Goal: Information Seeking & Learning: Learn about a topic

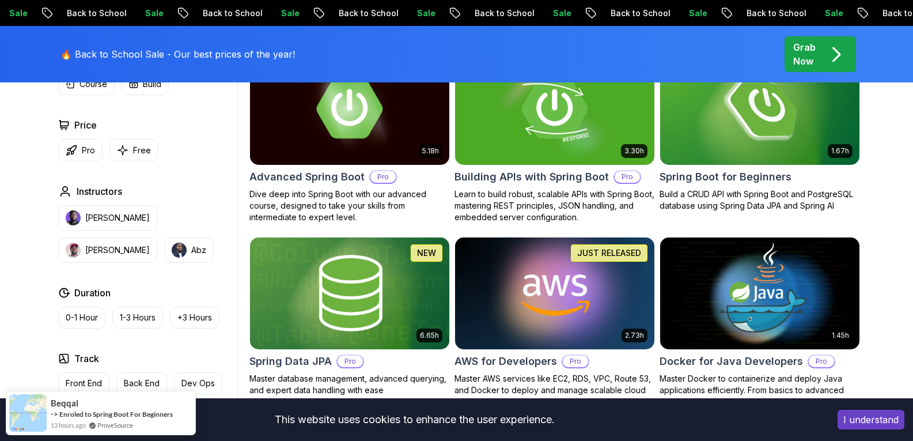
scroll to position [403, 0]
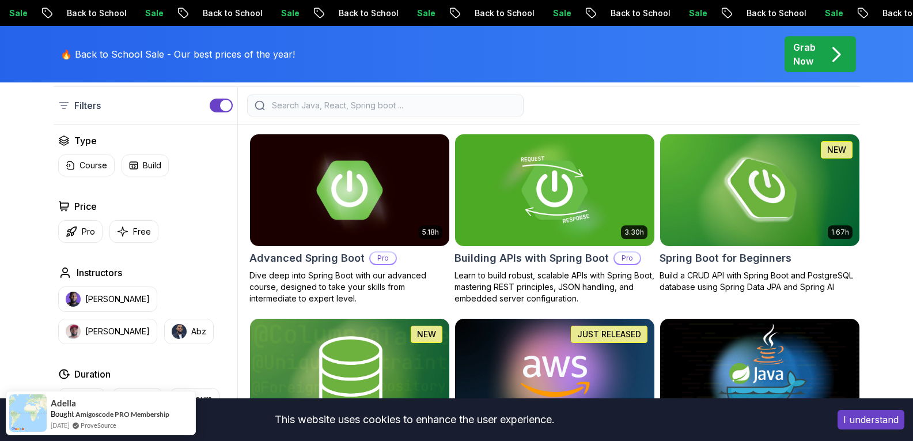
scroll to position [346, 0]
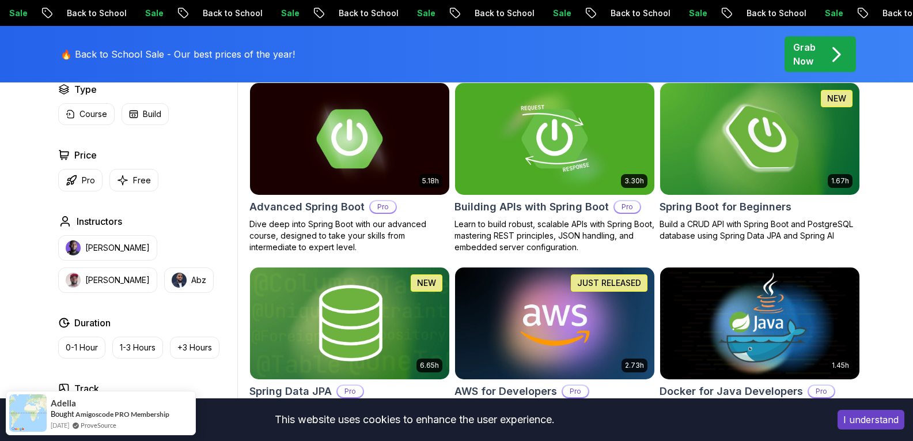
click at [760, 167] on img at bounding box center [759, 138] width 209 height 117
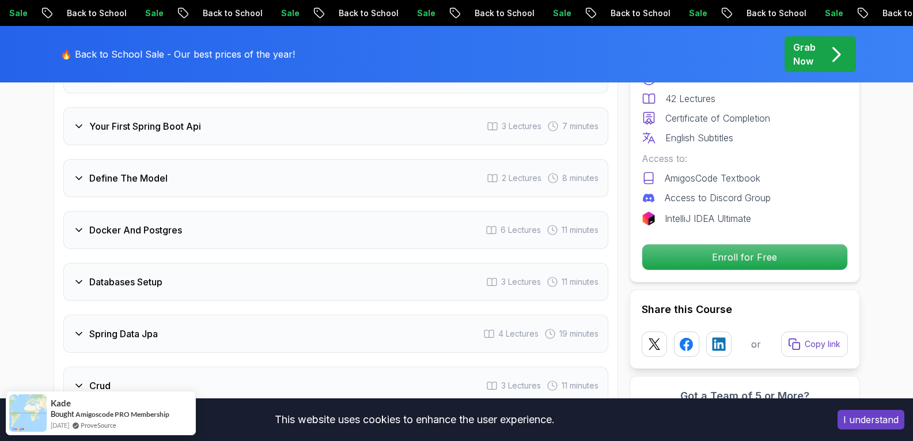
scroll to position [1729, 0]
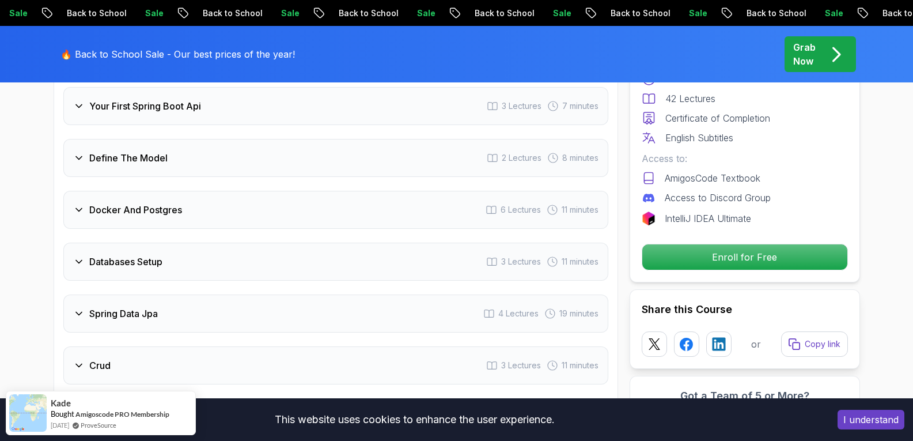
click at [168, 143] on div "Define The Model 2 Lectures 8 minutes" at bounding box center [335, 158] width 545 height 38
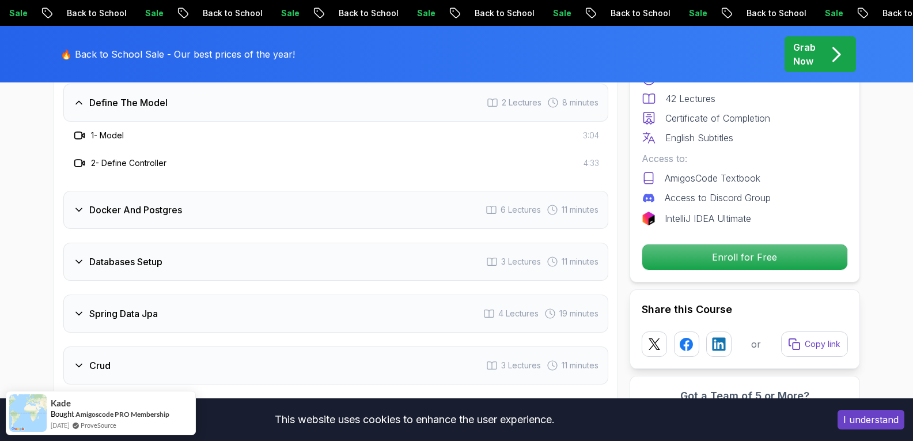
scroll to position [1673, 0]
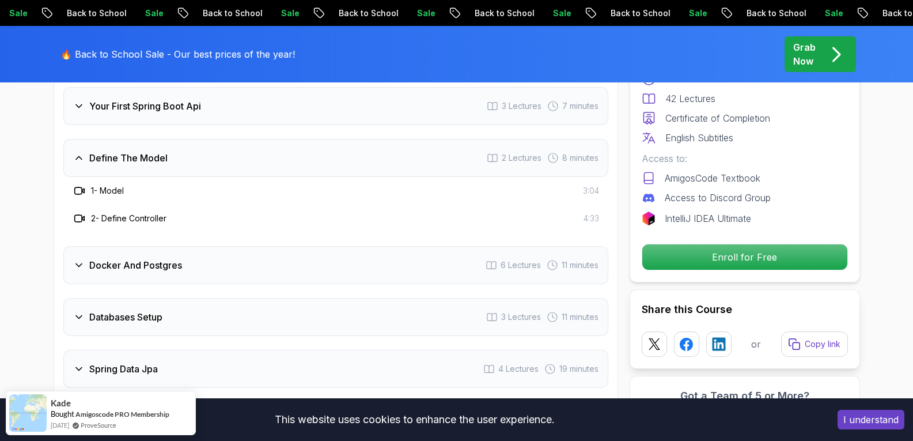
click at [220, 253] on div "Docker And Postgres 6 Lectures 11 minutes" at bounding box center [335, 265] width 545 height 38
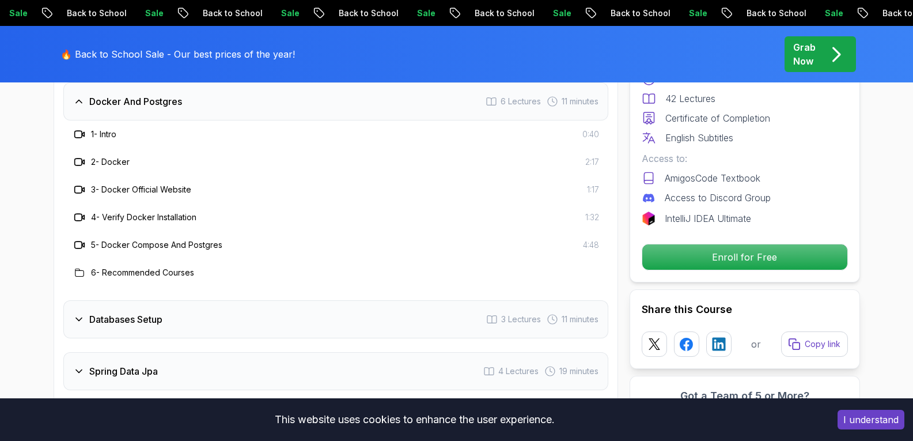
scroll to position [1904, 0]
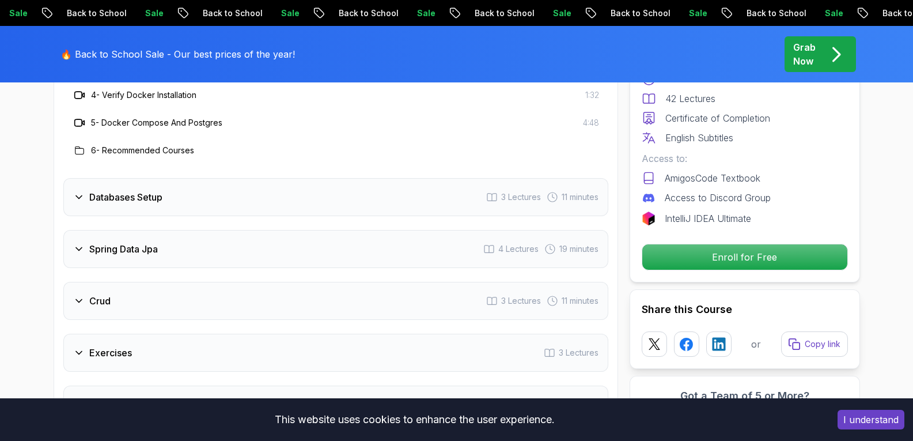
click at [165, 183] on div "Databases Setup 3 Lectures 11 minutes" at bounding box center [335, 197] width 545 height 38
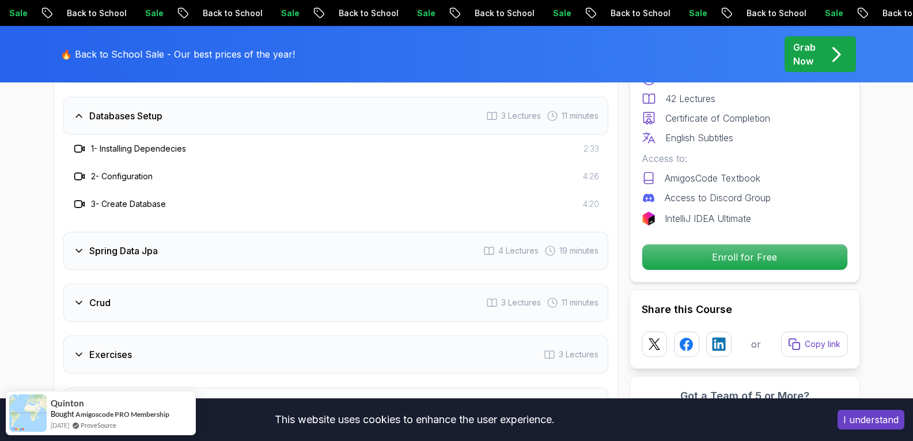
scroll to position [1846, 0]
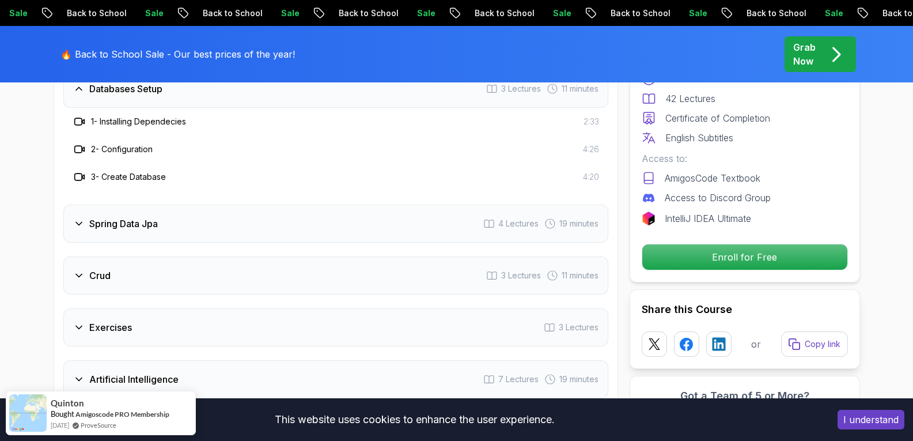
click at [185, 207] on div "Spring Data Jpa 4 Lectures 19 minutes" at bounding box center [335, 224] width 545 height 38
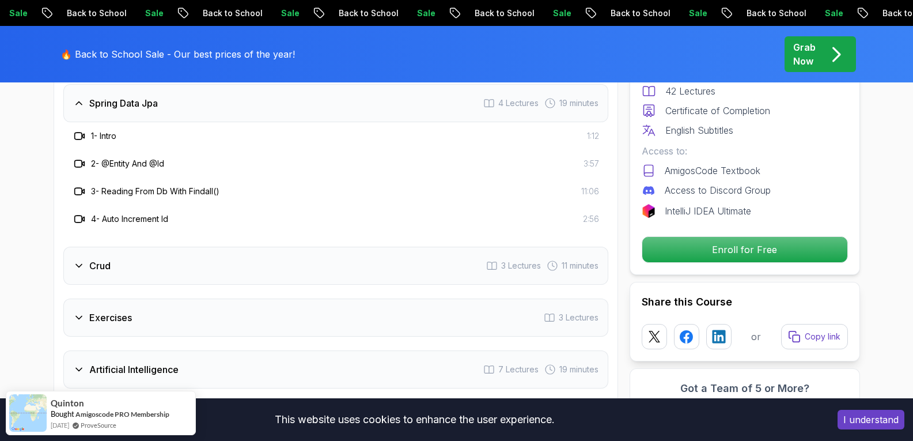
scroll to position [1904, 0]
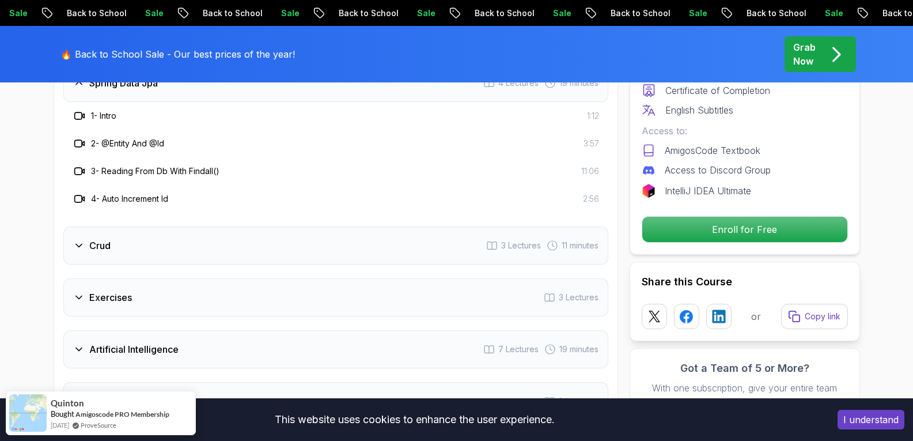
click at [185, 226] on div "Crud 3 Lectures 11 minutes" at bounding box center [335, 245] width 545 height 38
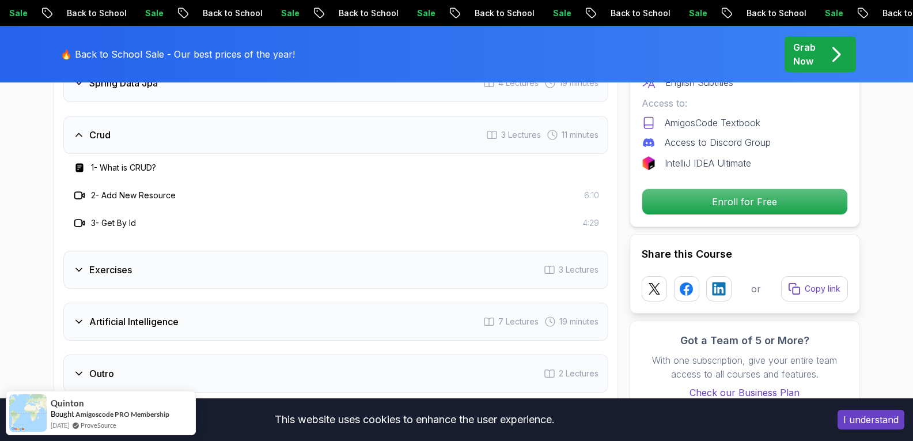
click at [188, 259] on div "Exercises 3 Lectures" at bounding box center [335, 270] width 545 height 38
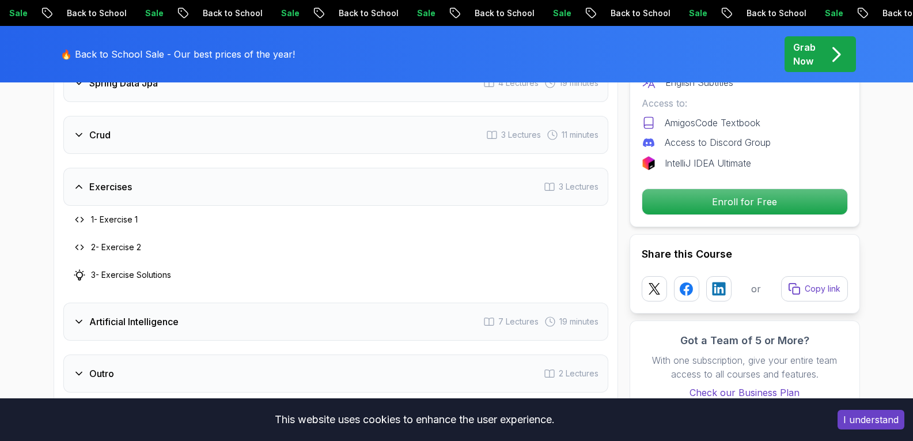
click at [177, 315] on h3 "Artificial Intelligence" at bounding box center [133, 322] width 89 height 14
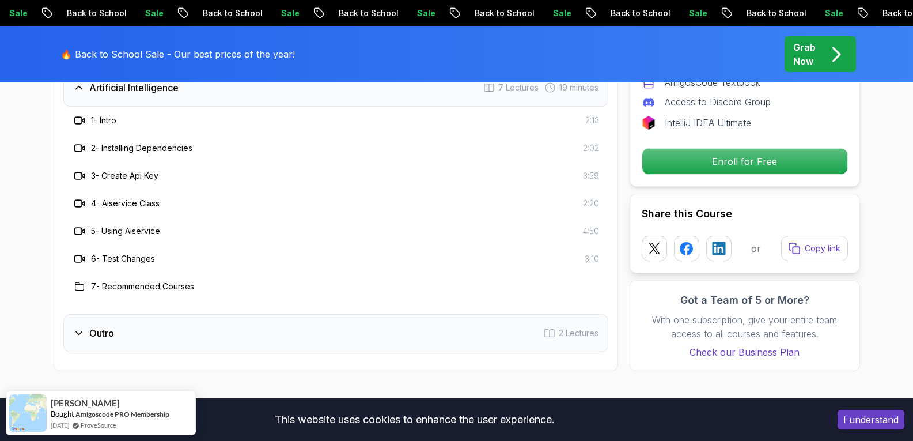
scroll to position [2077, 0]
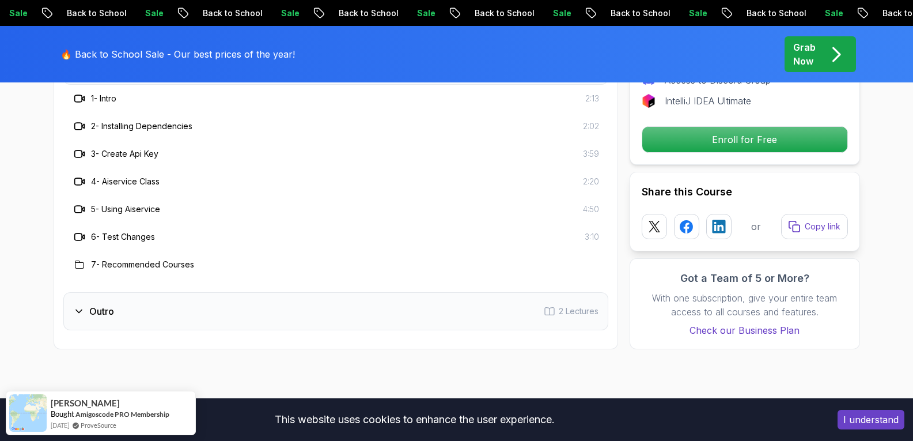
click at [190, 301] on div "Outro 2 Lectures" at bounding box center [335, 311] width 545 height 38
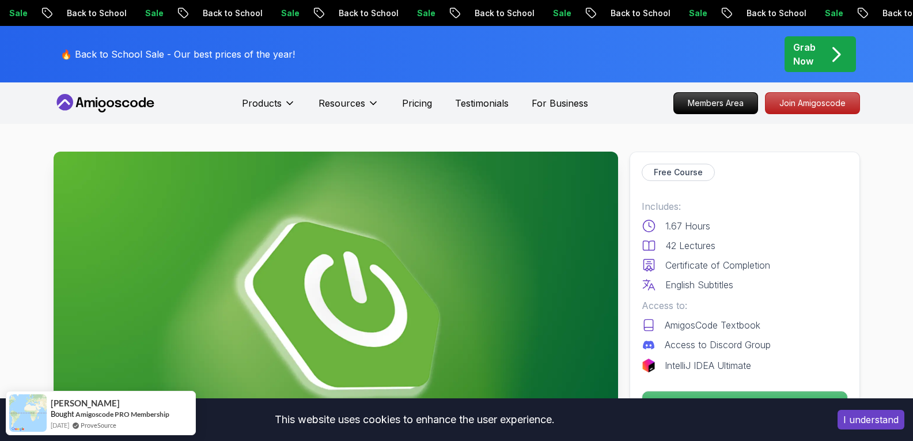
scroll to position [288, 0]
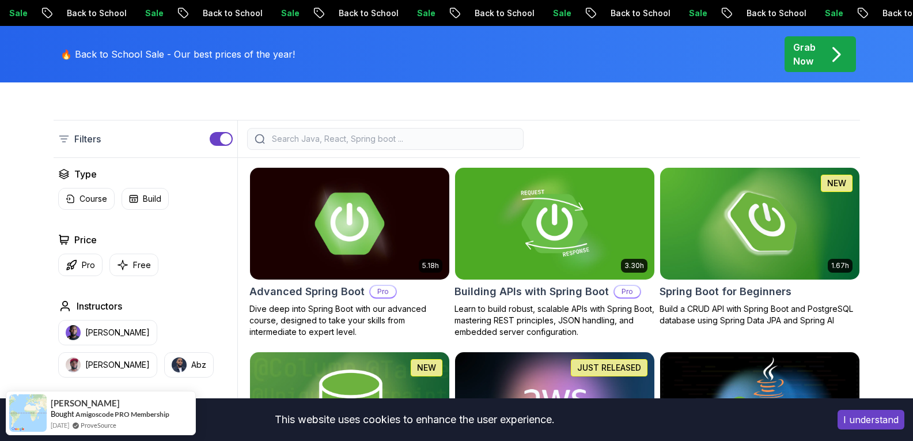
scroll to position [346, 0]
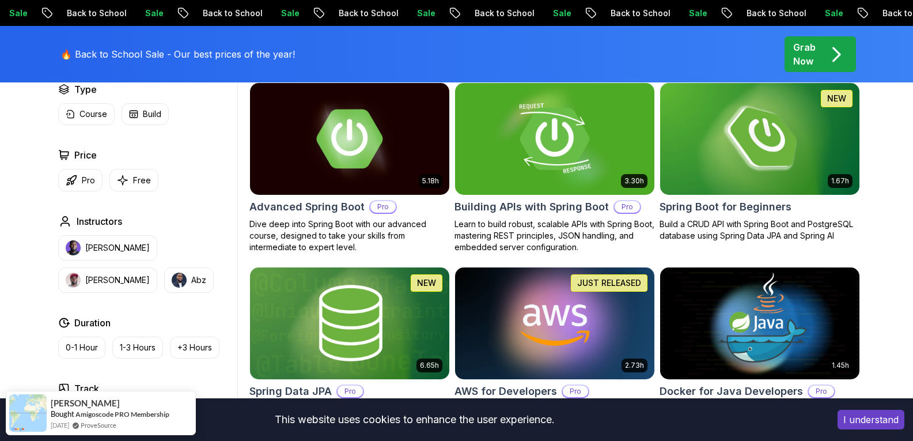
click at [521, 154] on img at bounding box center [554, 138] width 209 height 117
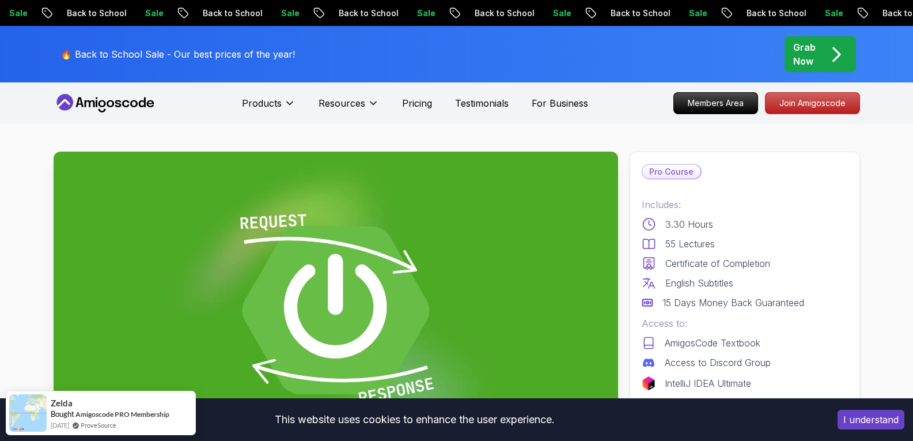
click at [674, 173] on p "Pro Course" at bounding box center [671, 172] width 58 height 14
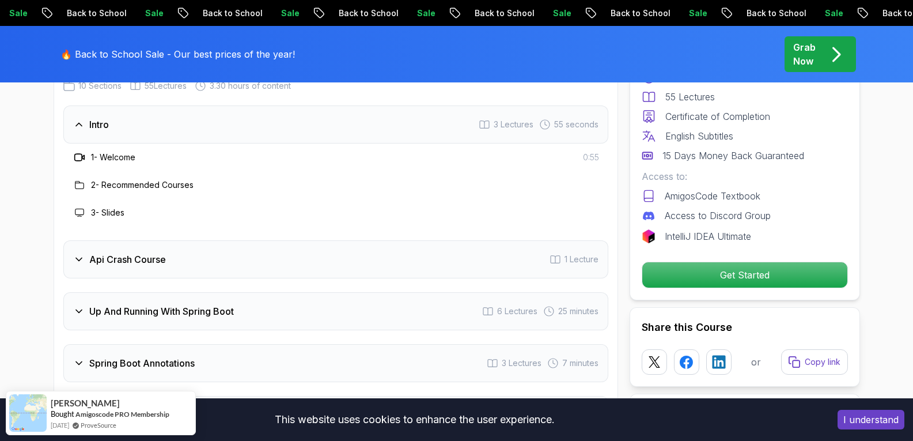
scroll to position [1902, 0]
click at [451, 246] on div "Api Crash Course 1 Lecture" at bounding box center [335, 258] width 545 height 38
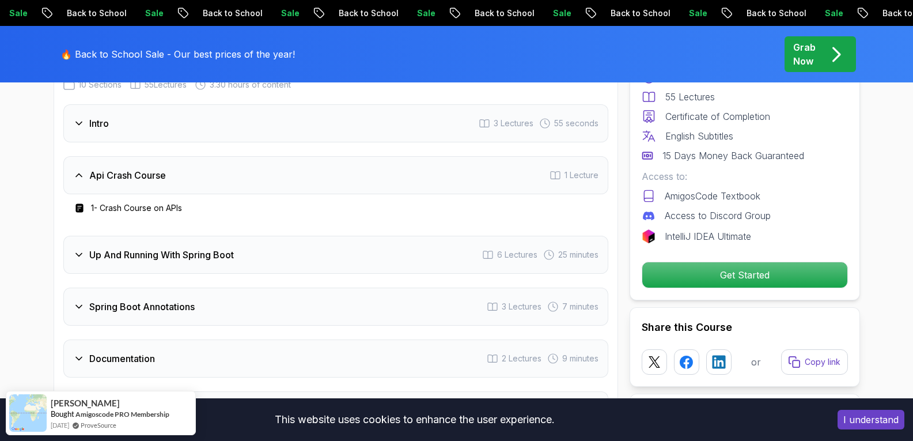
click at [394, 236] on div "Up And Running With Spring Boot 6 Lectures 25 minutes" at bounding box center [335, 255] width 545 height 38
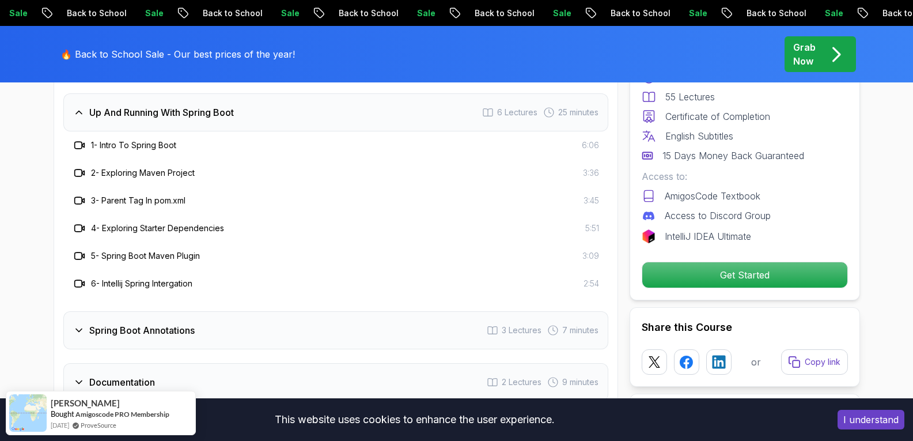
scroll to position [2017, 0]
click at [319, 311] on div "Spring Boot Annotations 3 Lectures 7 minutes" at bounding box center [335, 330] width 545 height 38
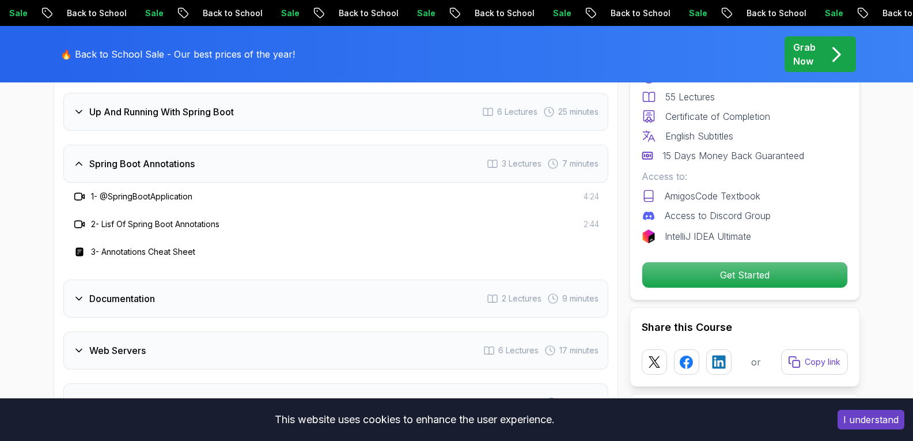
click at [300, 279] on div "Documentation 2 Lectures 9 minutes" at bounding box center [335, 298] width 545 height 38
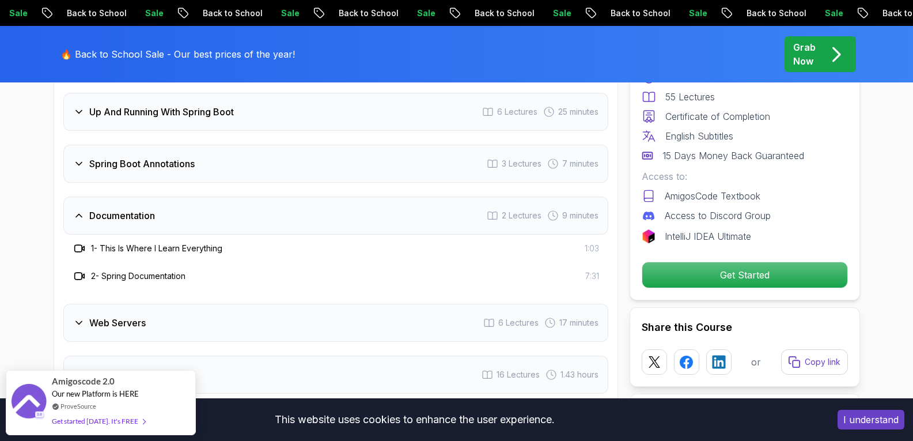
scroll to position [2074, 0]
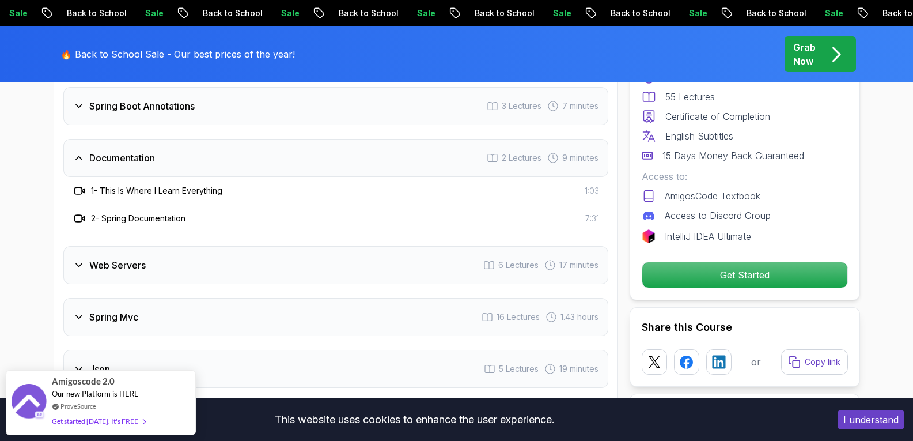
click at [305, 248] on div "Web Servers 6 Lectures 17 minutes" at bounding box center [335, 265] width 545 height 38
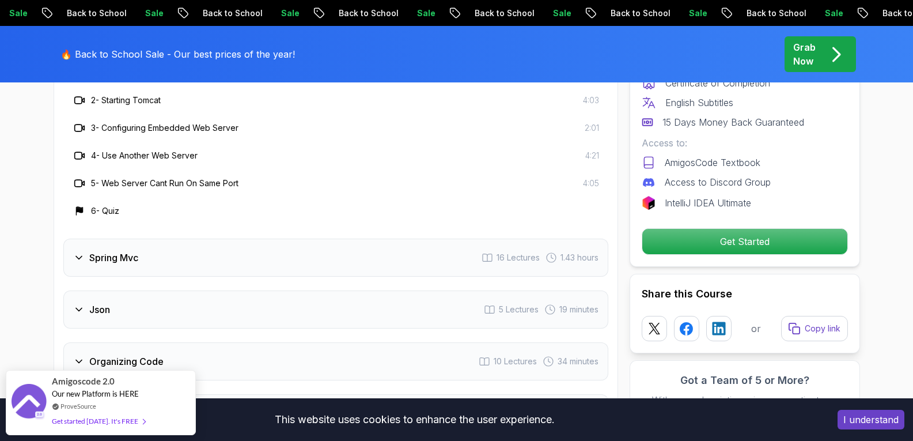
scroll to position [2247, 0]
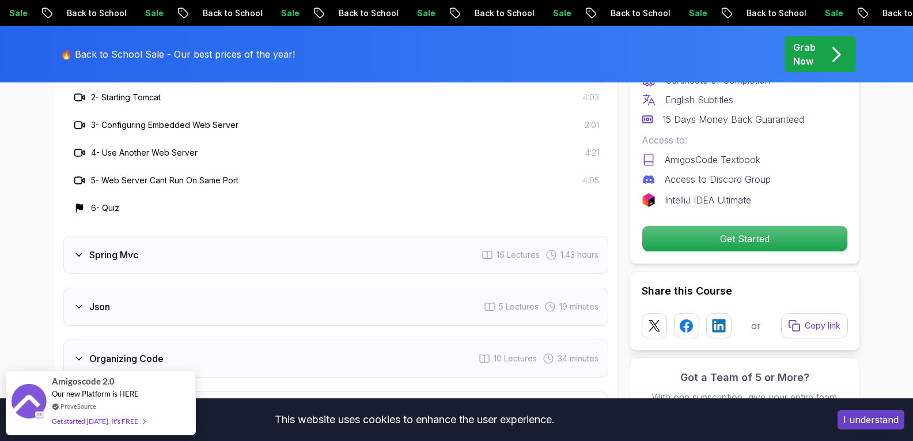
click at [305, 248] on div "Spring Mvc 16 Lectures 1.43 hours" at bounding box center [335, 255] width 545 height 38
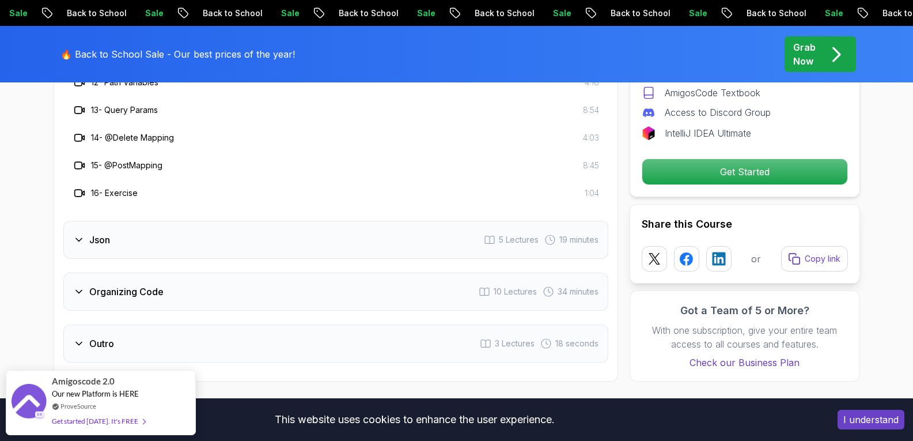
scroll to position [2593, 0]
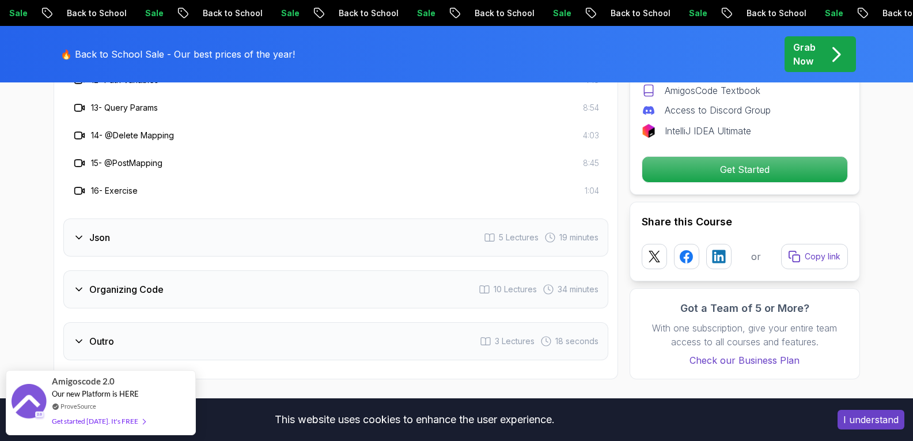
click at [296, 232] on div "Json 5 Lectures 19 minutes" at bounding box center [335, 237] width 545 height 38
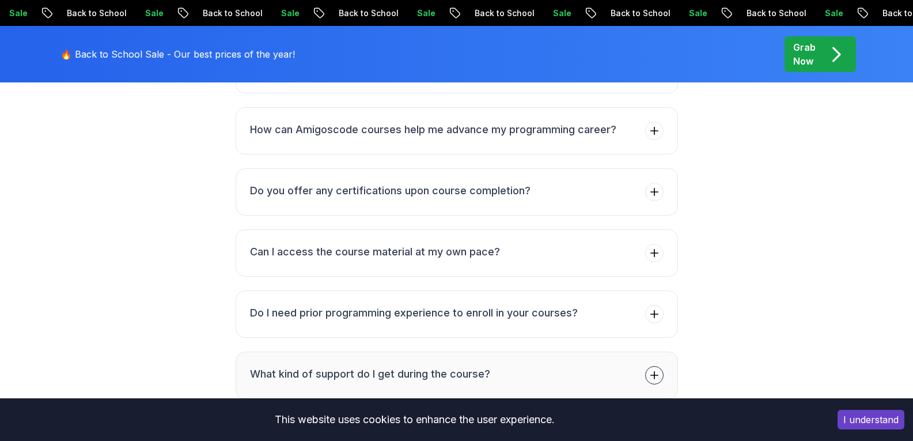
scroll to position [4322, 0]
